Goal: Navigation & Orientation: Find specific page/section

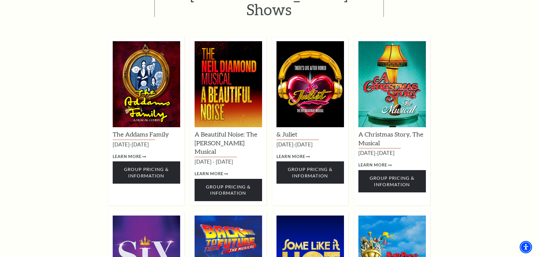
scroll to position [367, 0]
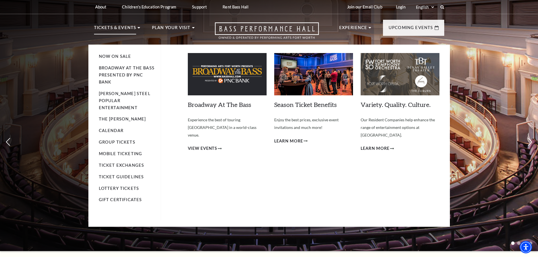
click at [127, 26] on p "Tickets & Events" at bounding box center [115, 29] width 42 height 10
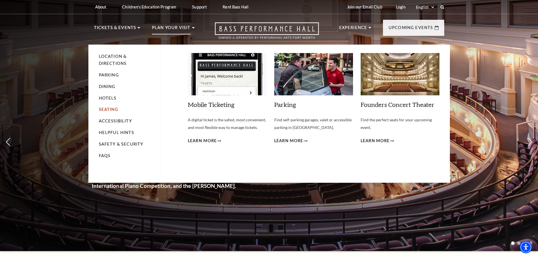
click at [111, 108] on link "Seating" at bounding box center [108, 109] width 19 height 5
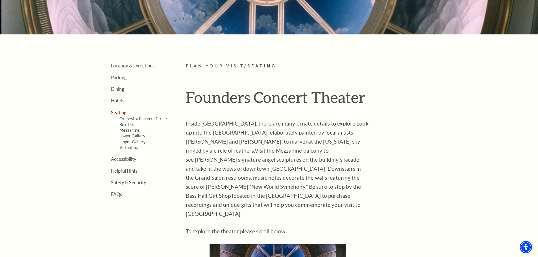
scroll to position [141, 0]
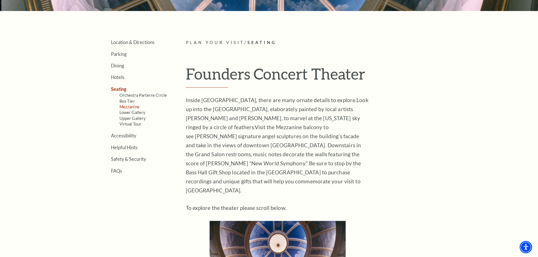
click at [129, 106] on link "Mezzanine" at bounding box center [129, 106] width 20 height 5
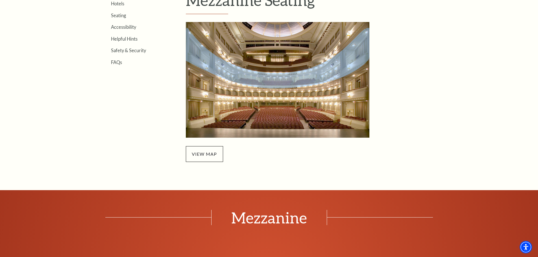
scroll to position [226, 0]
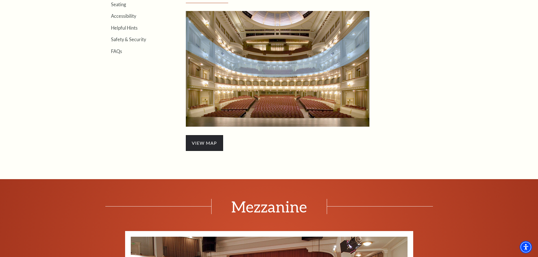
click at [210, 144] on span "view map" at bounding box center [204, 143] width 37 height 16
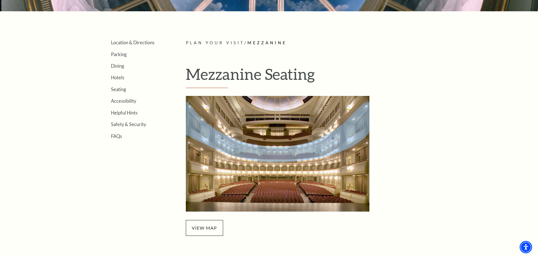
scroll to position [141, 0]
click at [200, 221] on span "view map" at bounding box center [204, 228] width 37 height 16
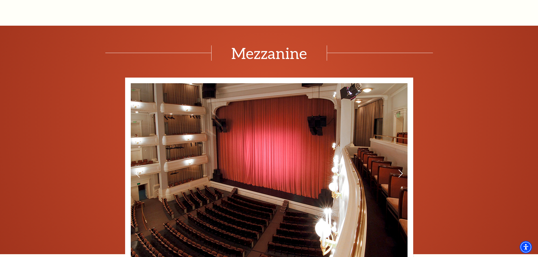
scroll to position [480, 0]
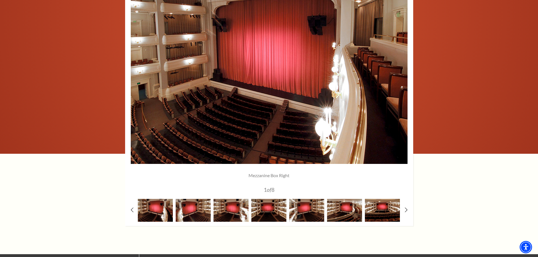
click at [402, 213] on div at bounding box center [420, 210] width 38 height 23
click at [404, 213] on div "Mezzanine Box Right 1 of 8 Mezzanine Box Left 2 of 8 Mezzanine Right 3" at bounding box center [269, 101] width 288 height 249
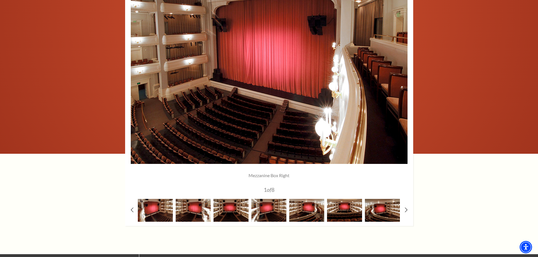
click at [406, 213] on div at bounding box center [406, 210] width 3 height 5
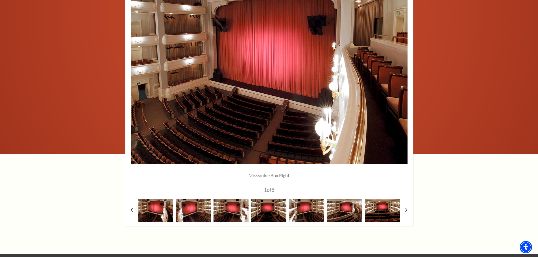
click at [406, 213] on div at bounding box center [406, 210] width 3 height 5
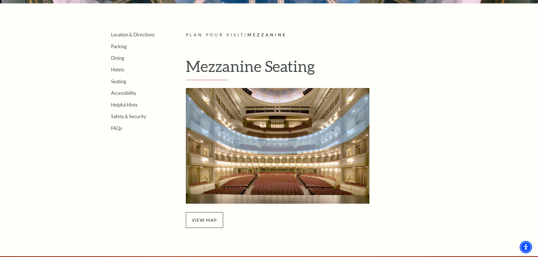
scroll to position [141, 0]
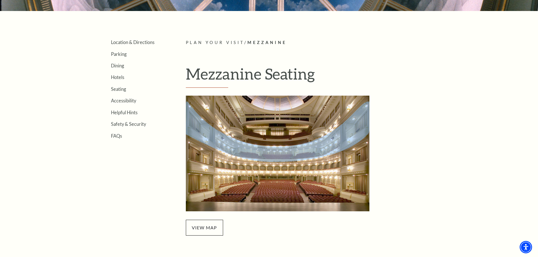
click at [274, 158] on img "Mezzanine Seating - open in a new tab" at bounding box center [278, 154] width 184 height 116
